Goal: Share content: Share content

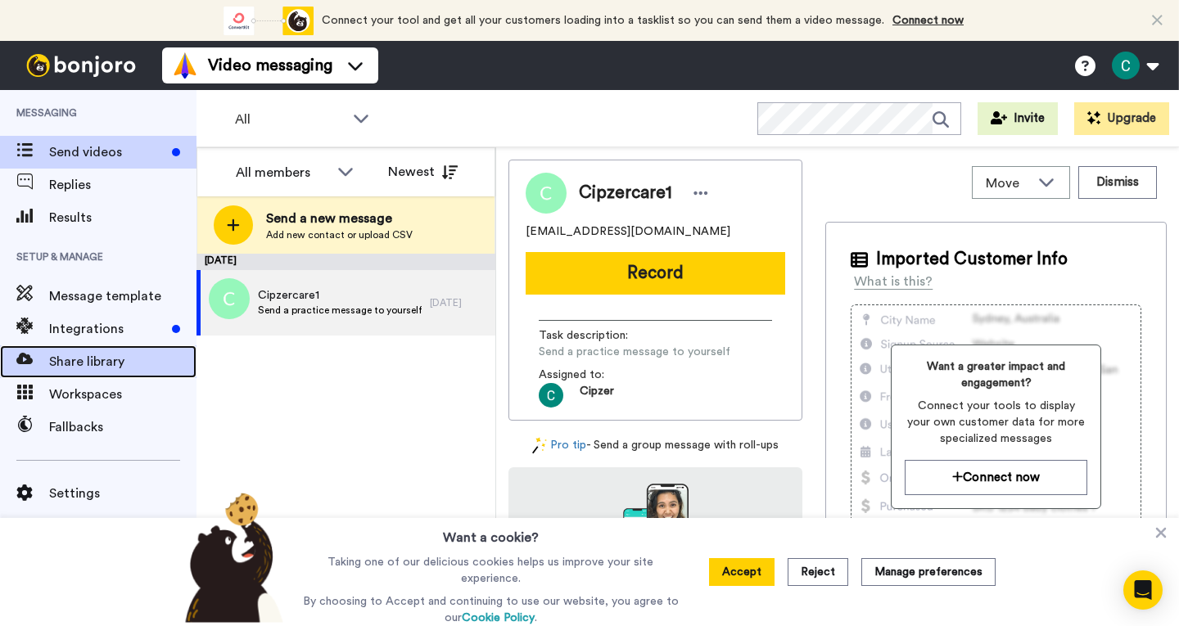
click at [88, 361] on span "Share library" at bounding box center [122, 362] width 147 height 20
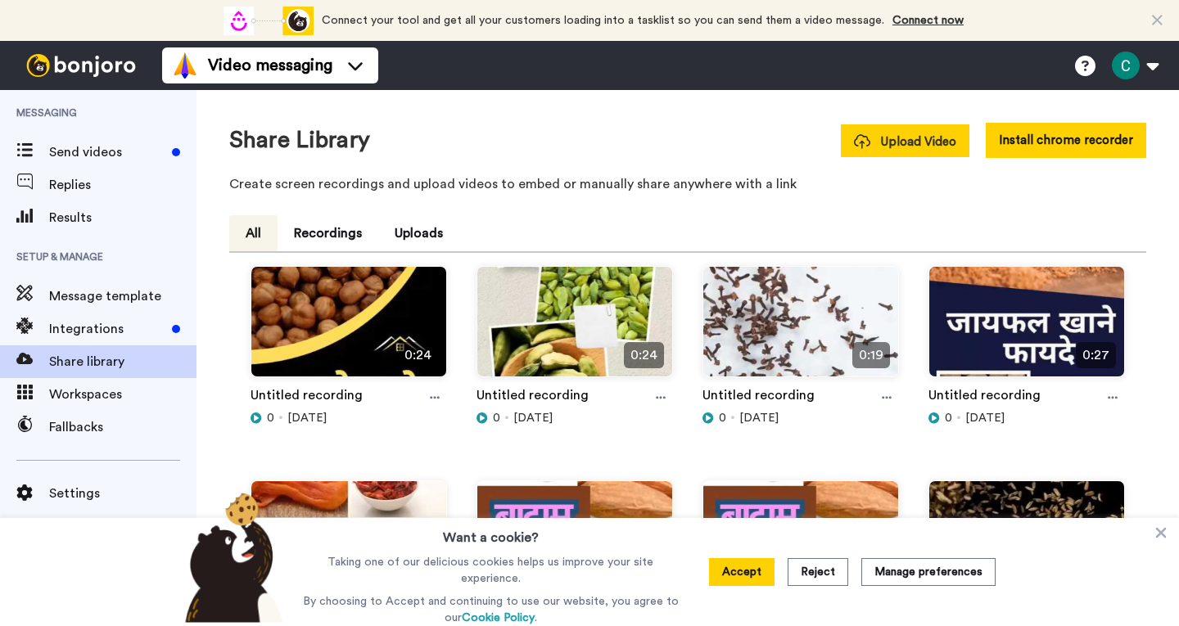
click at [919, 142] on span "Upload Video" at bounding box center [905, 141] width 102 height 17
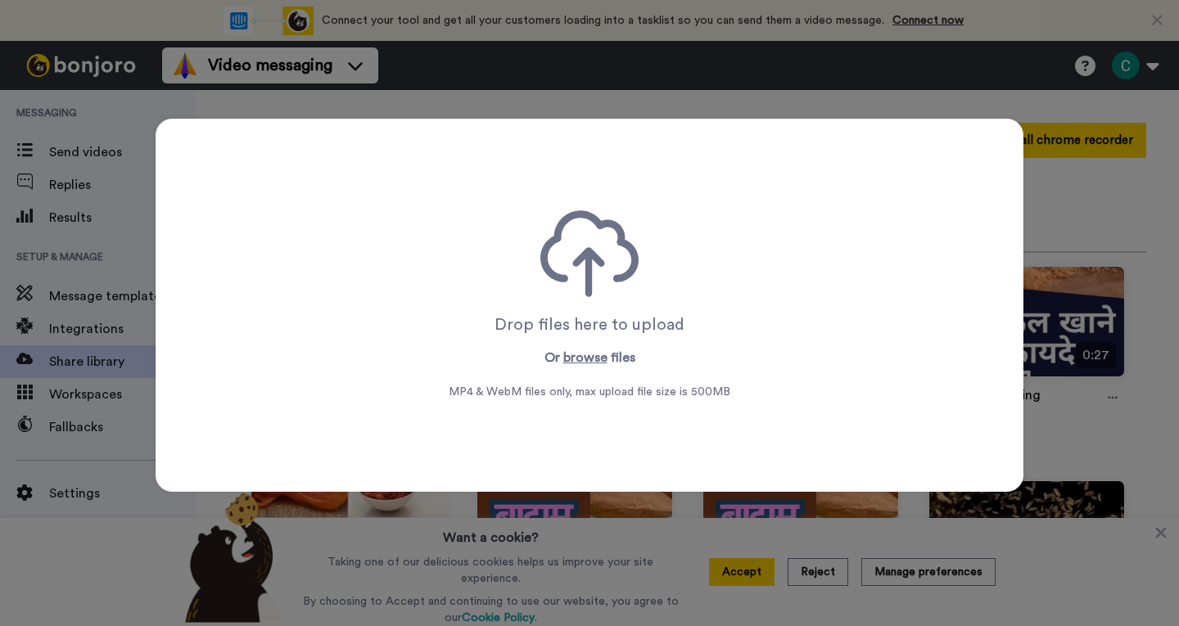
click at [598, 342] on div "Drop files here to upload Or browse files MP4 & WebM files only, max upload fil…" at bounding box center [590, 305] width 282 height 190
click at [612, 238] on icon at bounding box center [589, 253] width 98 height 87
click at [588, 354] on button "browse" at bounding box center [585, 358] width 44 height 20
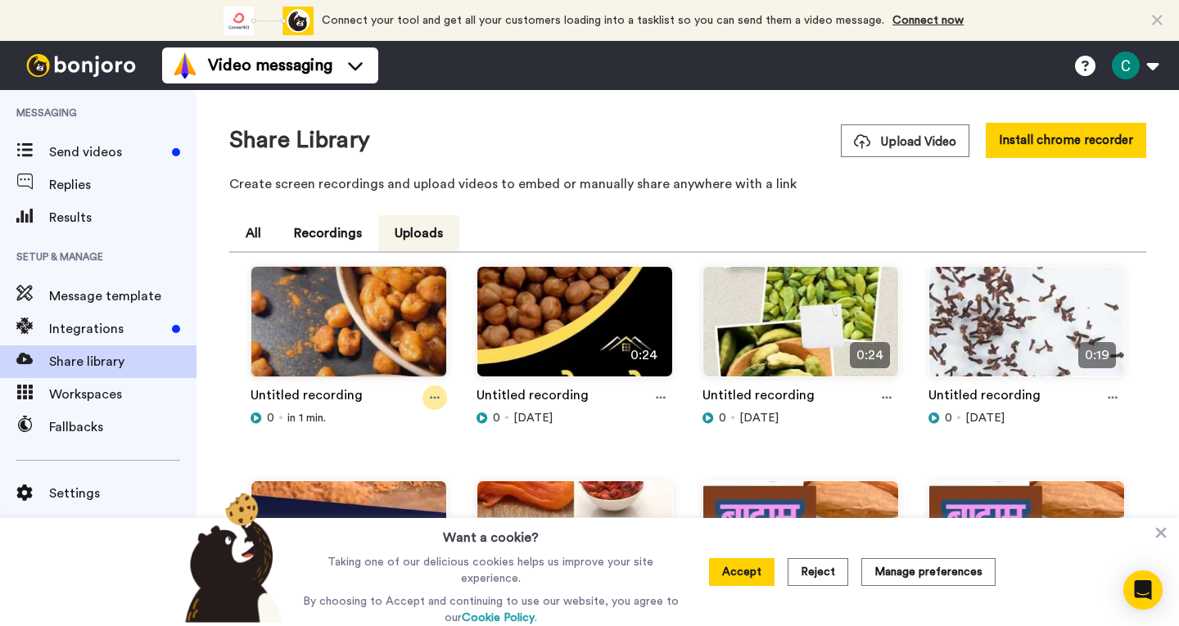
click at [430, 395] on icon at bounding box center [435, 397] width 10 height 11
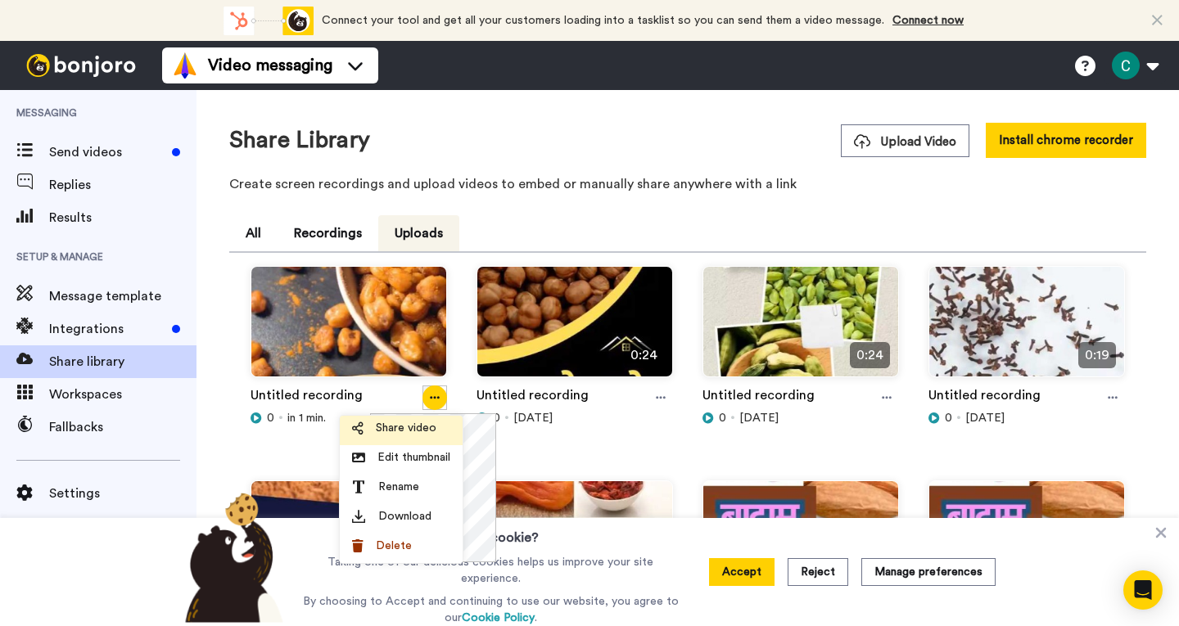
click at [404, 436] on span "Share video" at bounding box center [406, 428] width 61 height 16
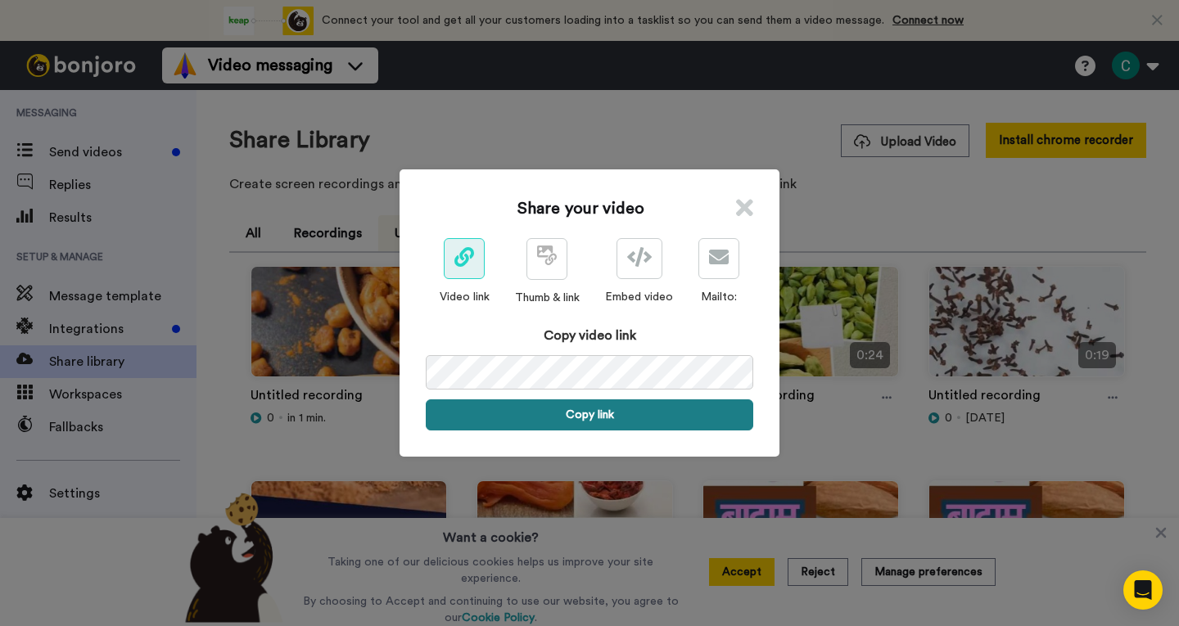
click at [637, 418] on button "Copy link" at bounding box center [589, 414] width 327 height 31
